Goal: Task Accomplishment & Management: Use online tool/utility

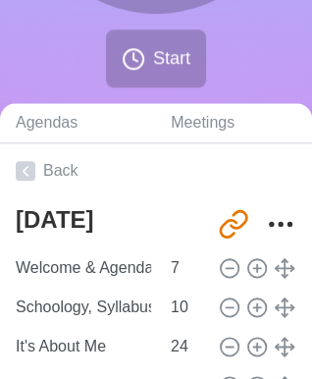
scroll to position [320, 0]
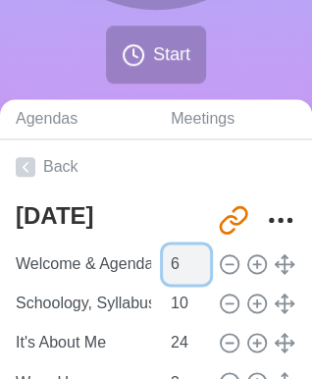
type input "6"
click at [189, 267] on input "6" at bounding box center [186, 263] width 47 height 39
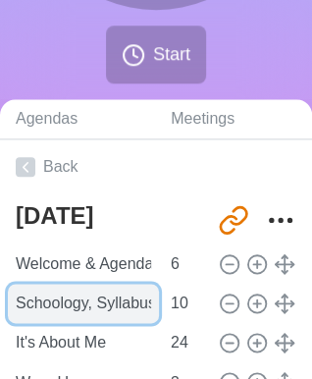
click at [50, 302] on input "Schoology, Syllabus, Grade Policy" at bounding box center [83, 303] width 151 height 39
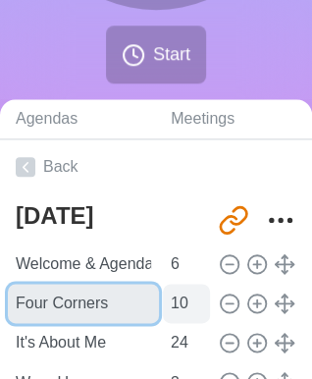
type input "Four Corners"
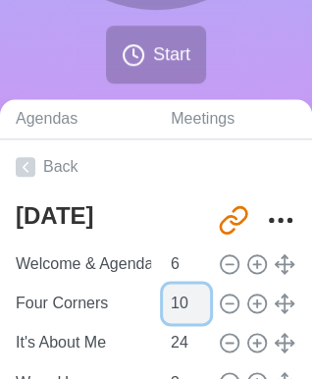
click at [169, 301] on input "10" at bounding box center [186, 303] width 47 height 39
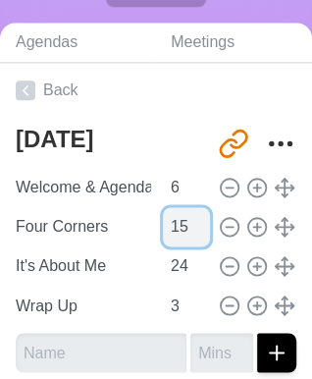
scroll to position [400, 0]
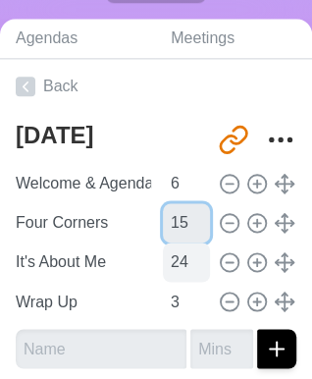
type input "15"
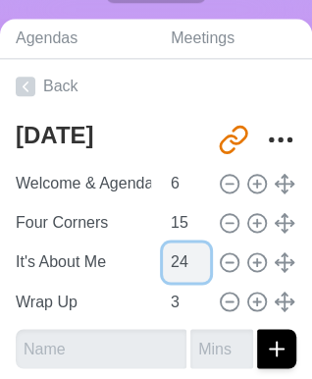
click at [170, 265] on input "24" at bounding box center [186, 261] width 47 height 39
click at [192, 253] on input "16" at bounding box center [186, 261] width 47 height 39
click at [192, 253] on input "17" at bounding box center [186, 261] width 47 height 39
click at [192, 253] on input "18" at bounding box center [186, 261] width 47 height 39
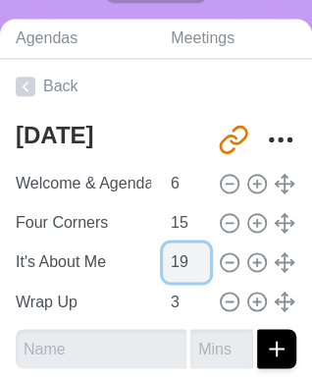
click at [192, 253] on input "19" at bounding box center [186, 261] width 47 height 39
type input "20"
click at [192, 253] on input "20" at bounding box center [186, 261] width 47 height 39
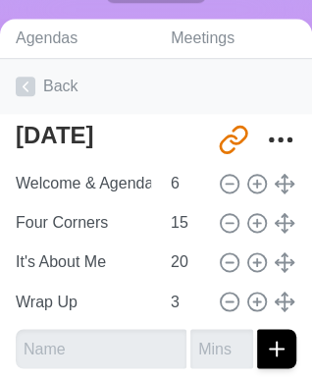
click at [264, 85] on link "Back" at bounding box center [156, 86] width 312 height 55
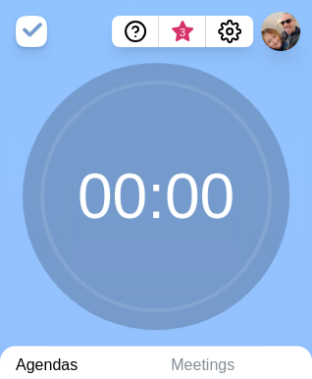
click at [264, 85] on icon at bounding box center [155, 195] width 235 height 235
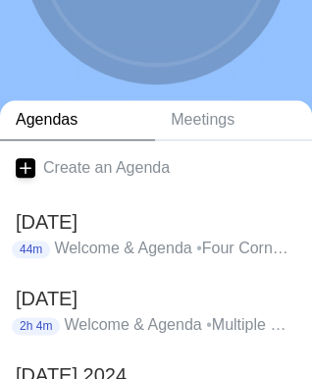
scroll to position [246, 0]
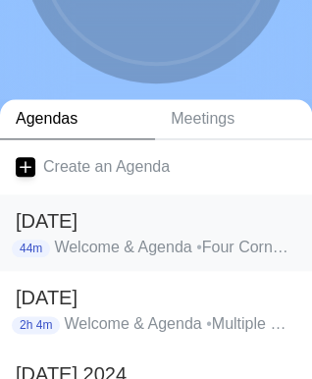
drag, startPoint x: 264, startPoint y: 85, endPoint x: 55, endPoint y: 218, distance: 247.4
click at [55, 218] on h2 "[DATE]" at bounding box center [156, 220] width 281 height 29
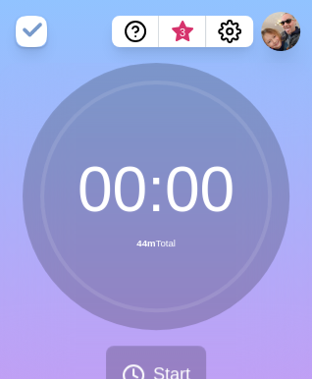
type textarea "[DATE]"
drag, startPoint x: 273, startPoint y: 81, endPoint x: -204, endPoint y: -53, distance: 495.4
click at [142, 348] on button "Start" at bounding box center [156, 374] width 100 height 58
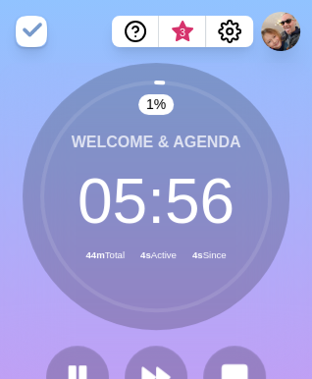
click at [286, 86] on div "Welcome & Agenda 05 : 56 44m Total 4s Active 4s Since" at bounding box center [156, 196] width 267 height 267
